Goal: Task Accomplishment & Management: Complete application form

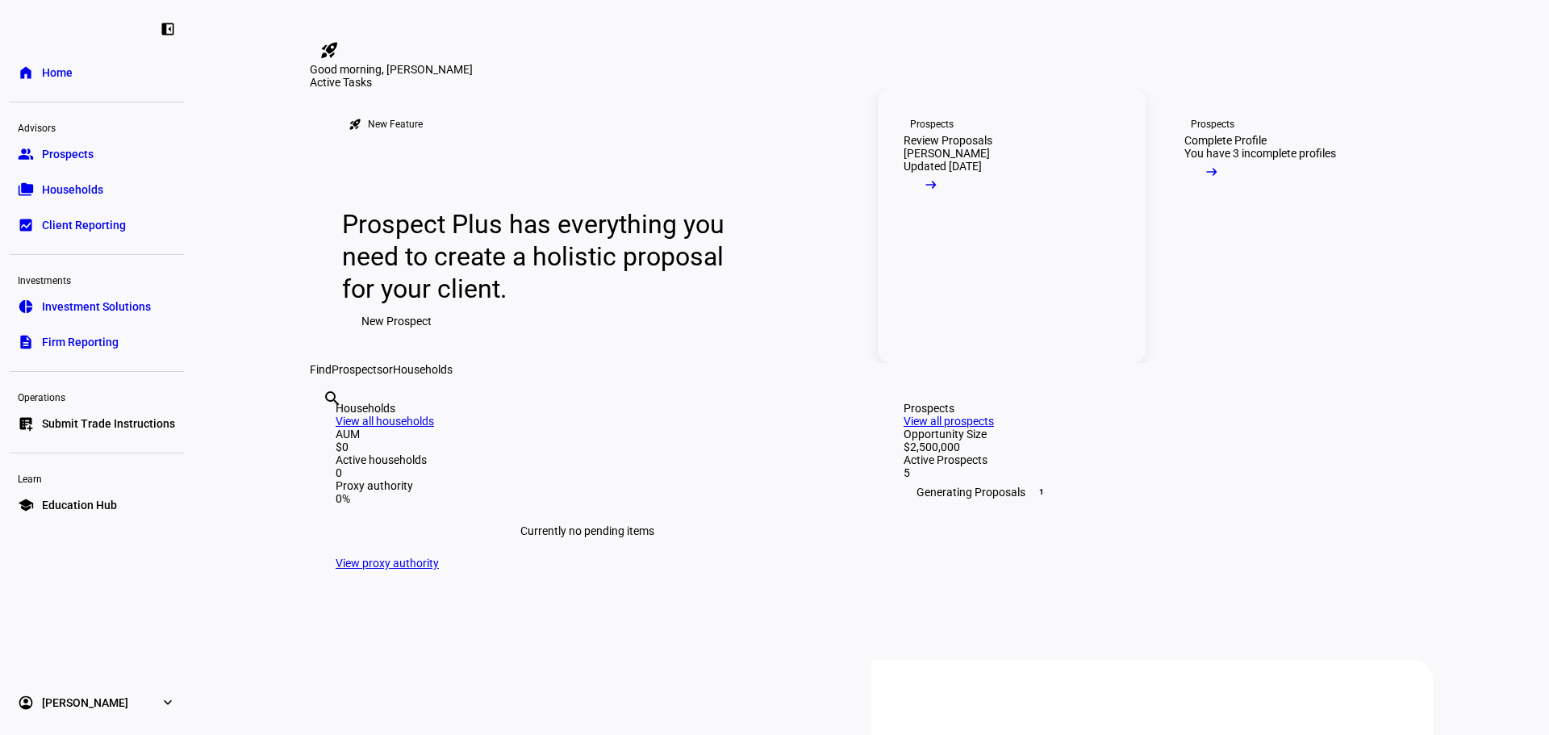
click at [939, 193] on mat-icon "arrow_right_alt" at bounding box center [931, 185] width 16 height 16
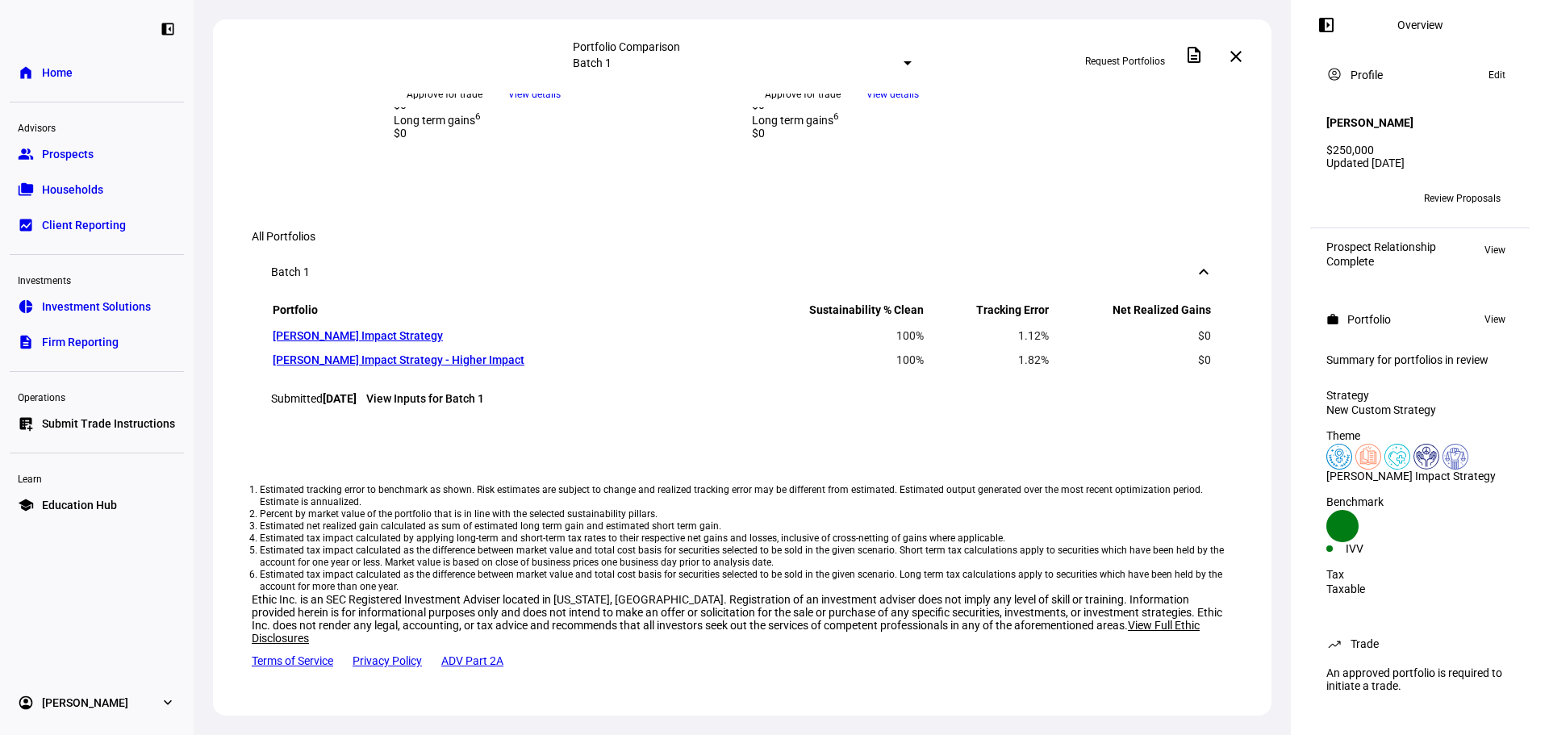
click at [56, 152] on span "Prospects" at bounding box center [68, 154] width 52 height 16
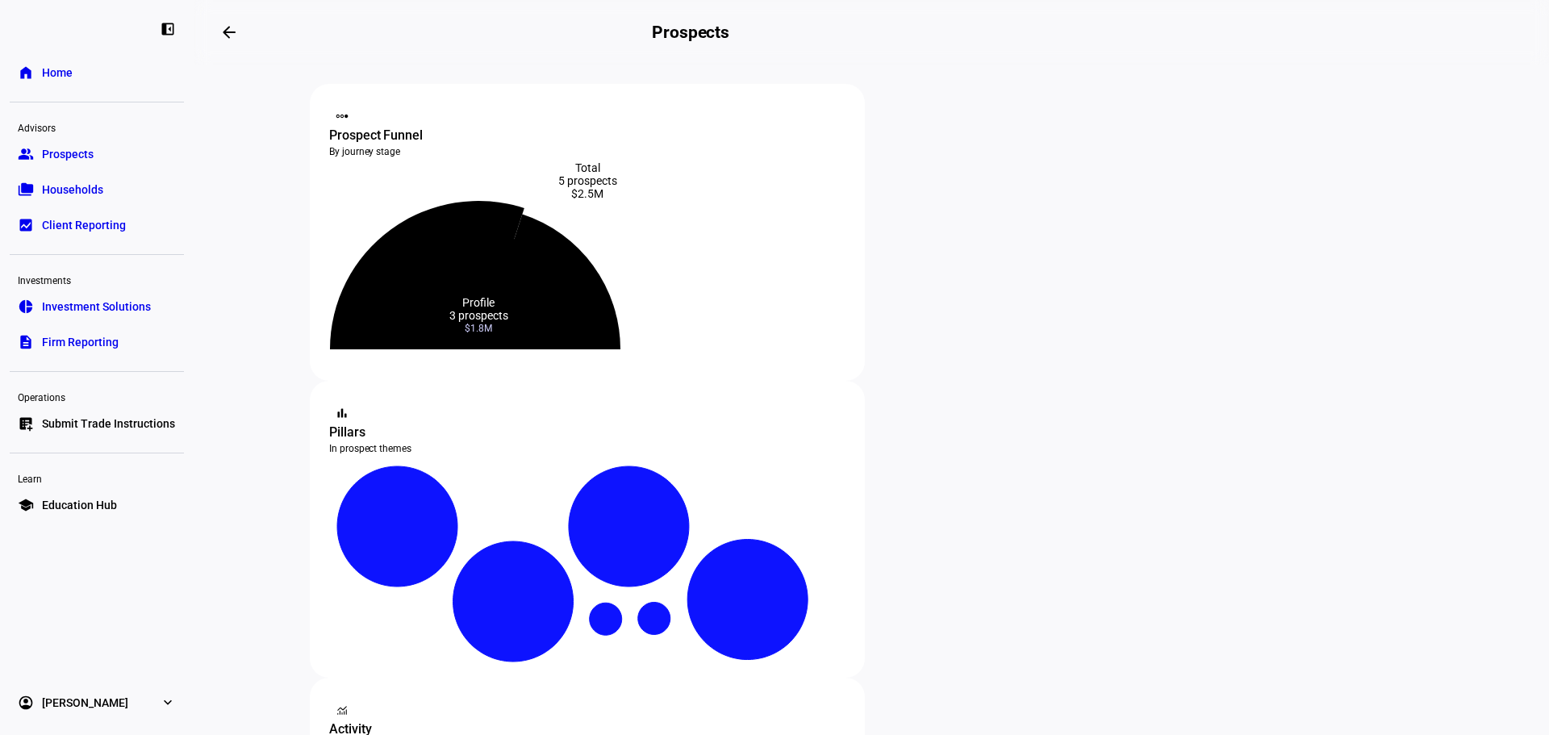
click at [524, 241] on icon at bounding box center [427, 275] width 194 height 148
click at [578, 319] on icon at bounding box center [478, 291] width 232 height 116
click at [589, 194] on div "Total 5 prospects $2.5M" at bounding box center [587, 180] width 516 height 39
click at [524, 250] on icon at bounding box center [427, 275] width 194 height 148
click at [627, 275] on icon at bounding box center [552, 278] width 148 height 141
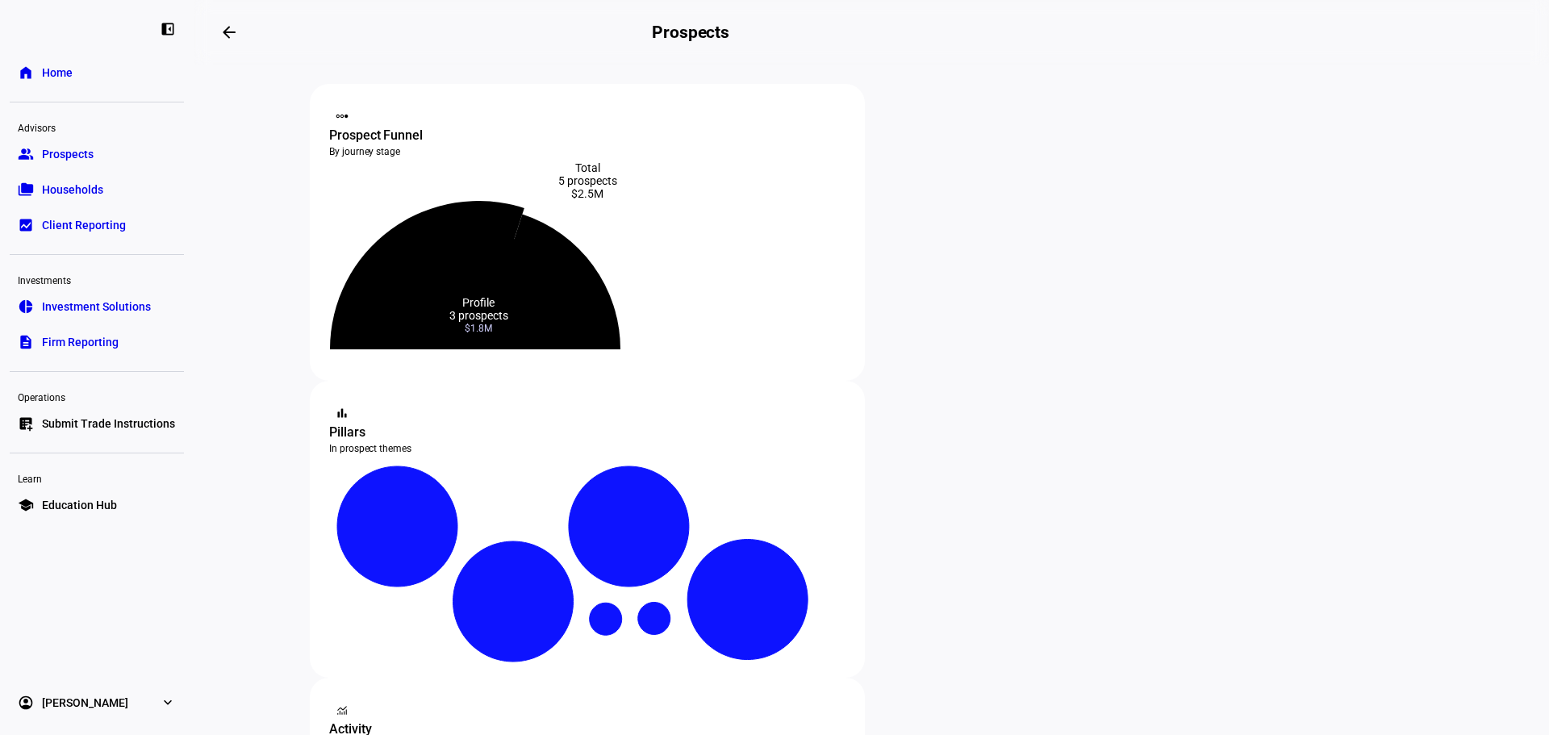
click at [524, 252] on icon at bounding box center [427, 275] width 194 height 148
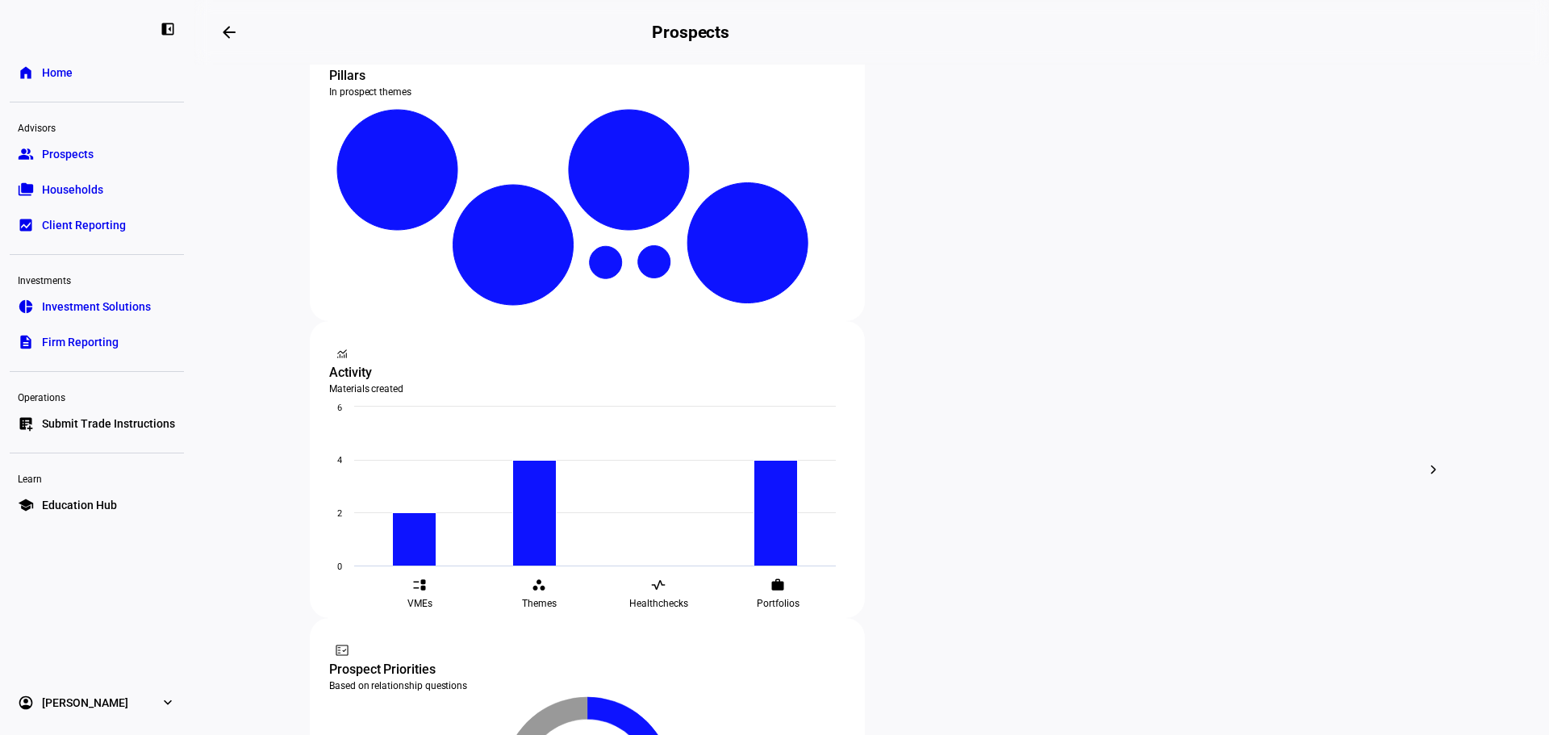
scroll to position [349, 0]
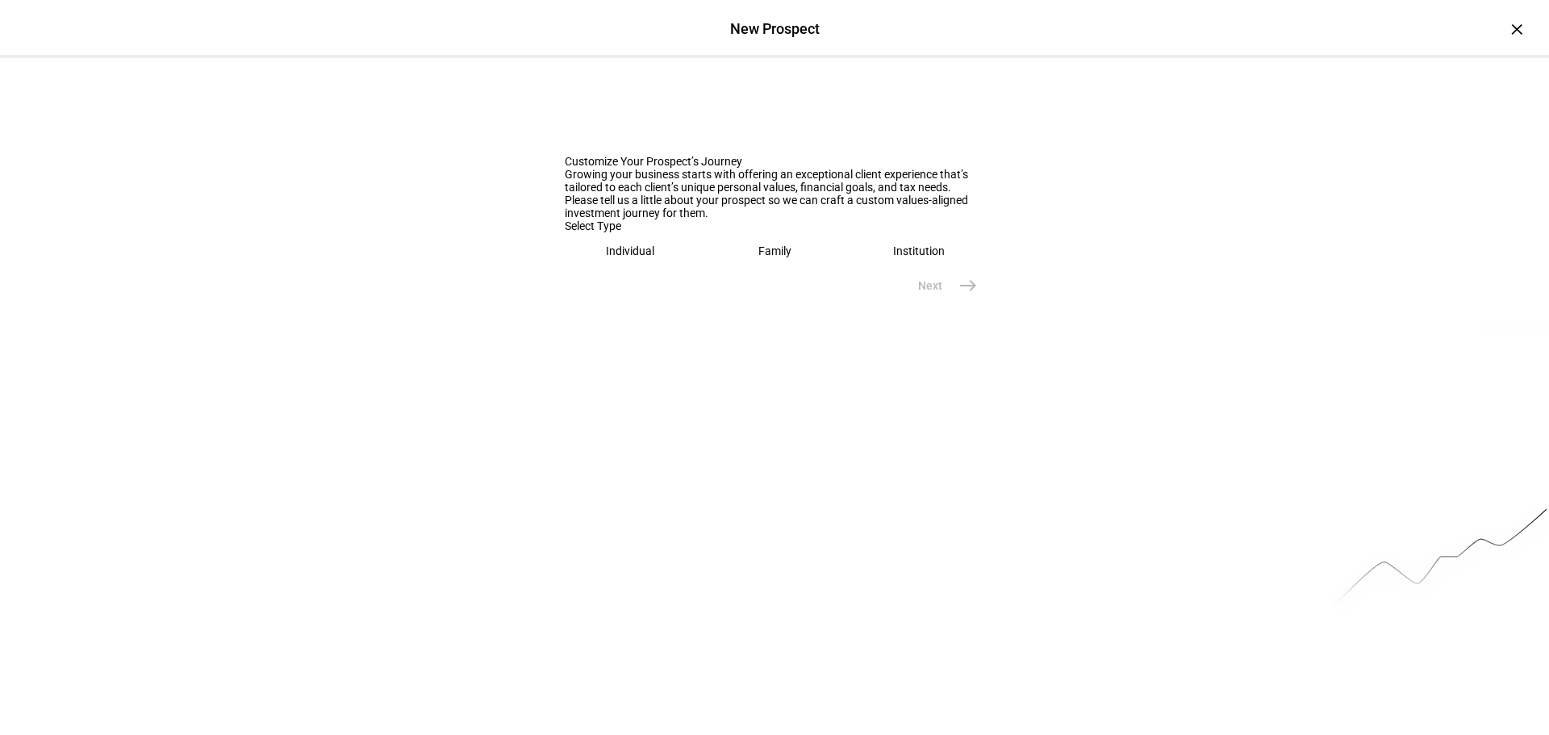
click at [649, 269] on eth-mega-radio-button "Individual" at bounding box center [630, 250] width 131 height 37
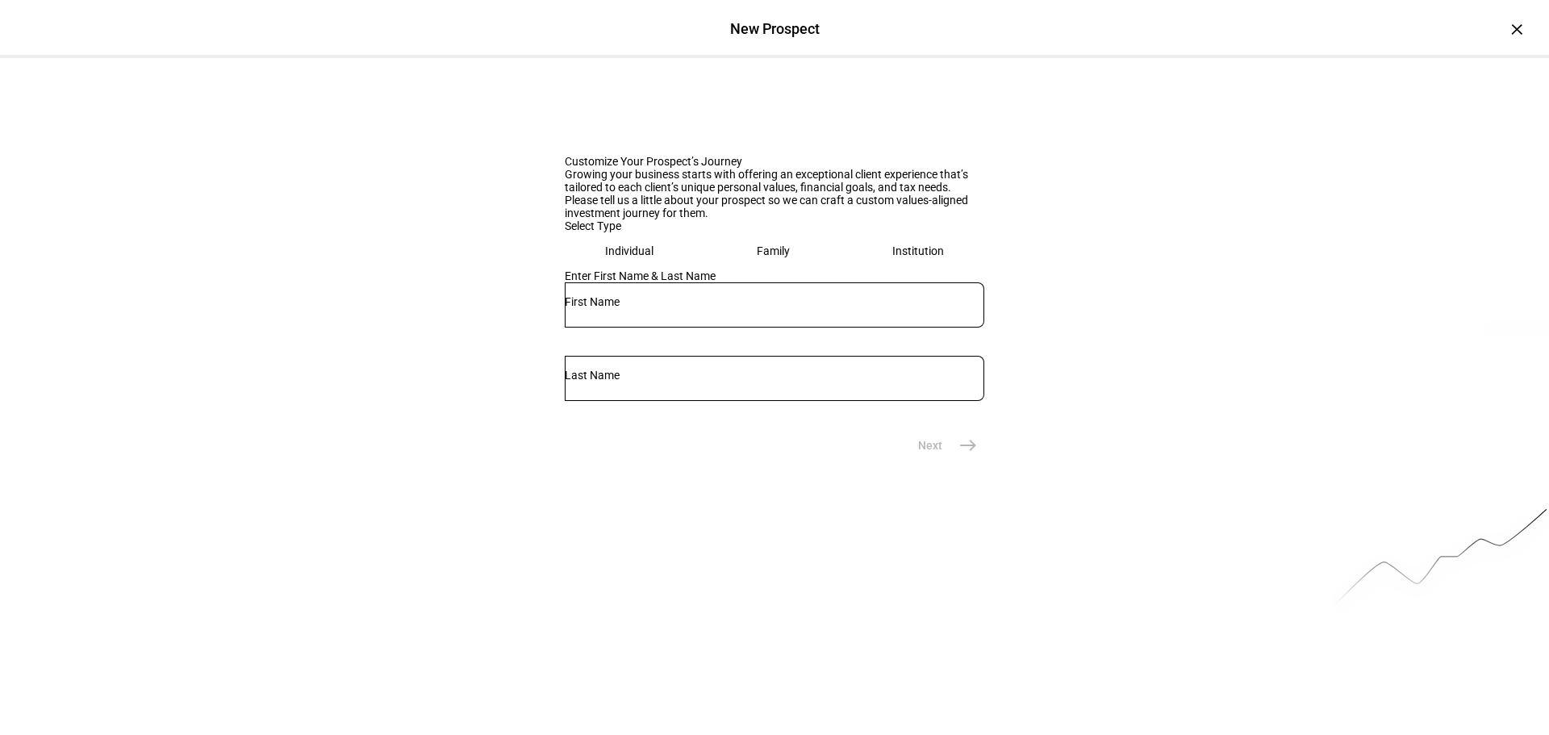
click at [649, 308] on input "text" at bounding box center [774, 301] width 419 height 13
type input "[PERSON_NAME]"
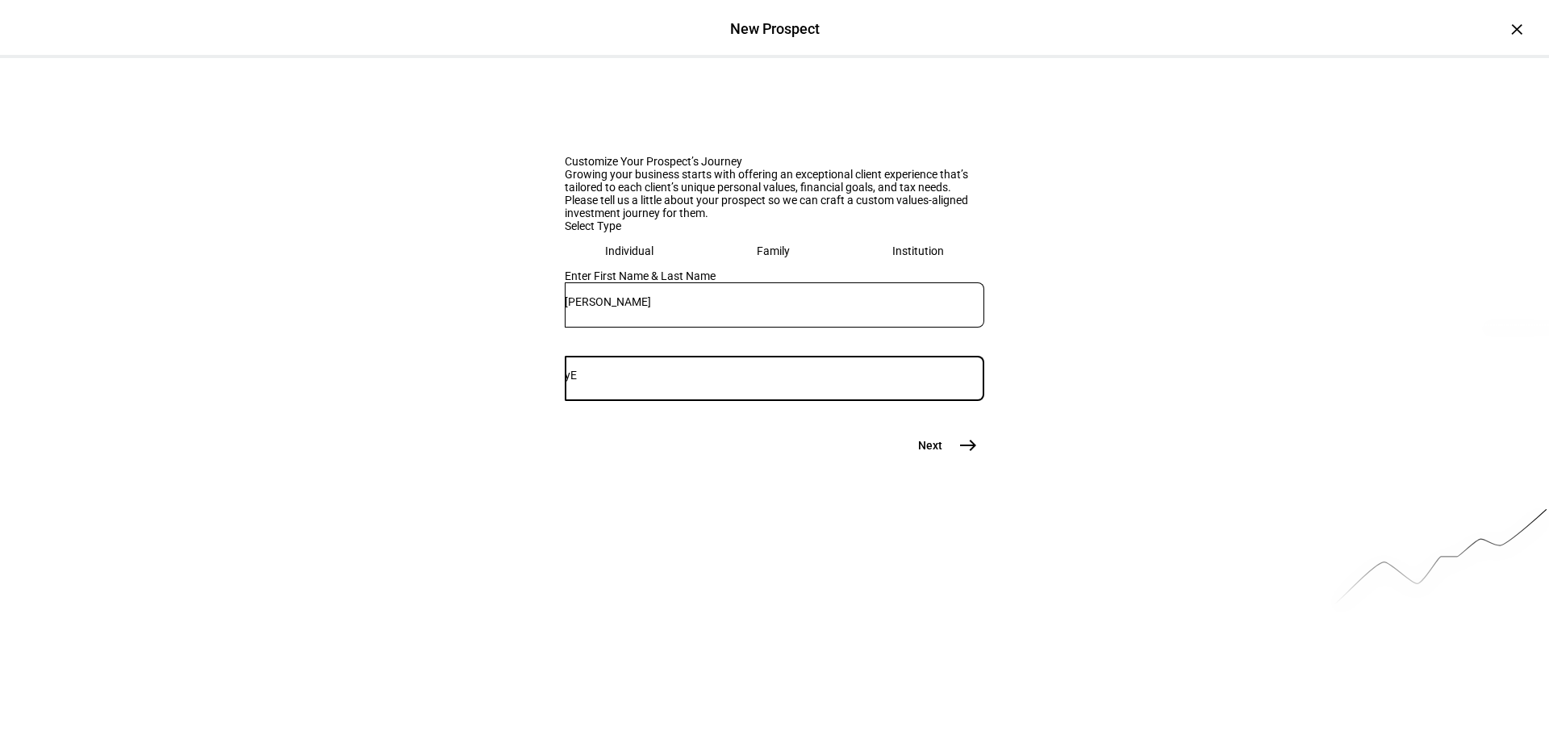
type input "y"
type input "[PERSON_NAME]"
click at [968, 455] on mat-icon "east" at bounding box center [967, 445] width 19 height 19
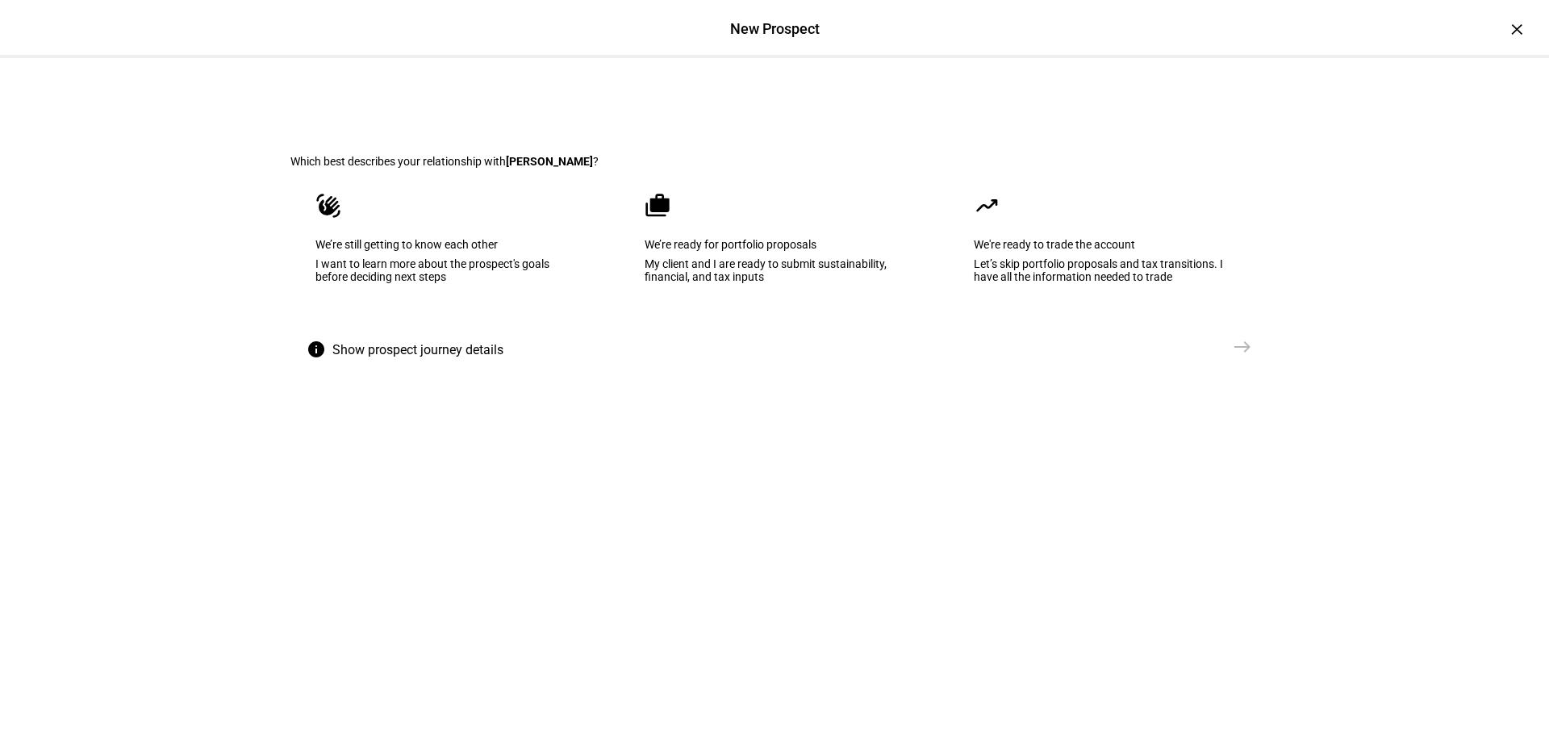
click at [487, 251] on div "We’re still getting to know each other" at bounding box center [445, 244] width 260 height 13
